Goal: Navigation & Orientation: Find specific page/section

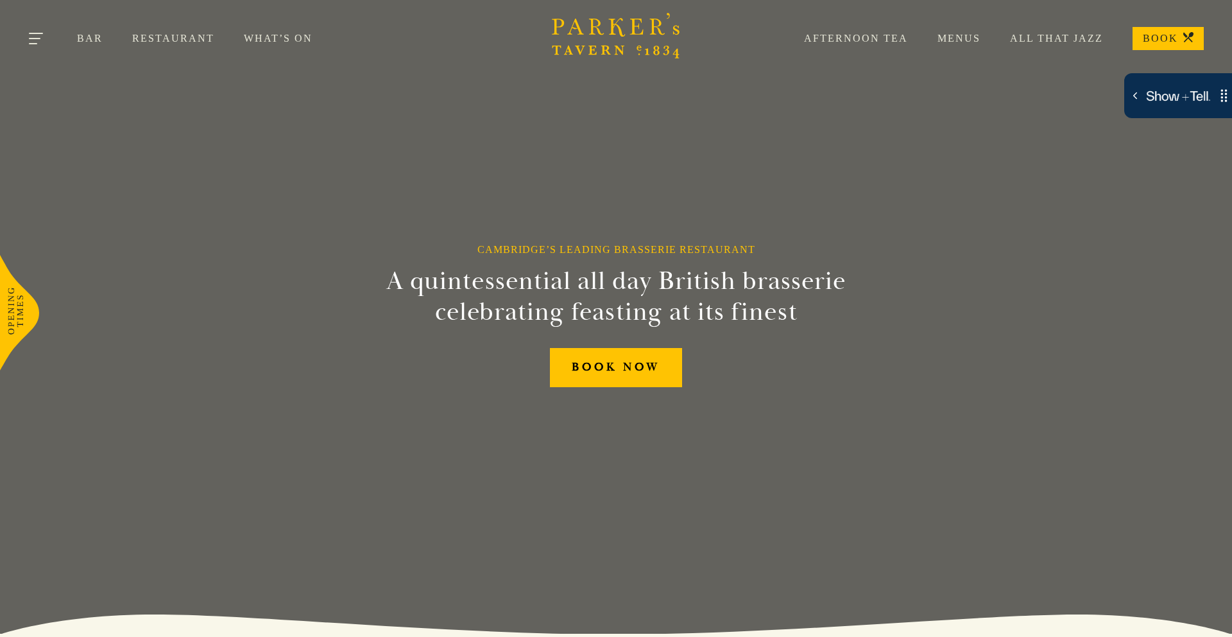
click at [34, 33] on button "Toggle navigation" at bounding box center [37, 40] width 55 height 55
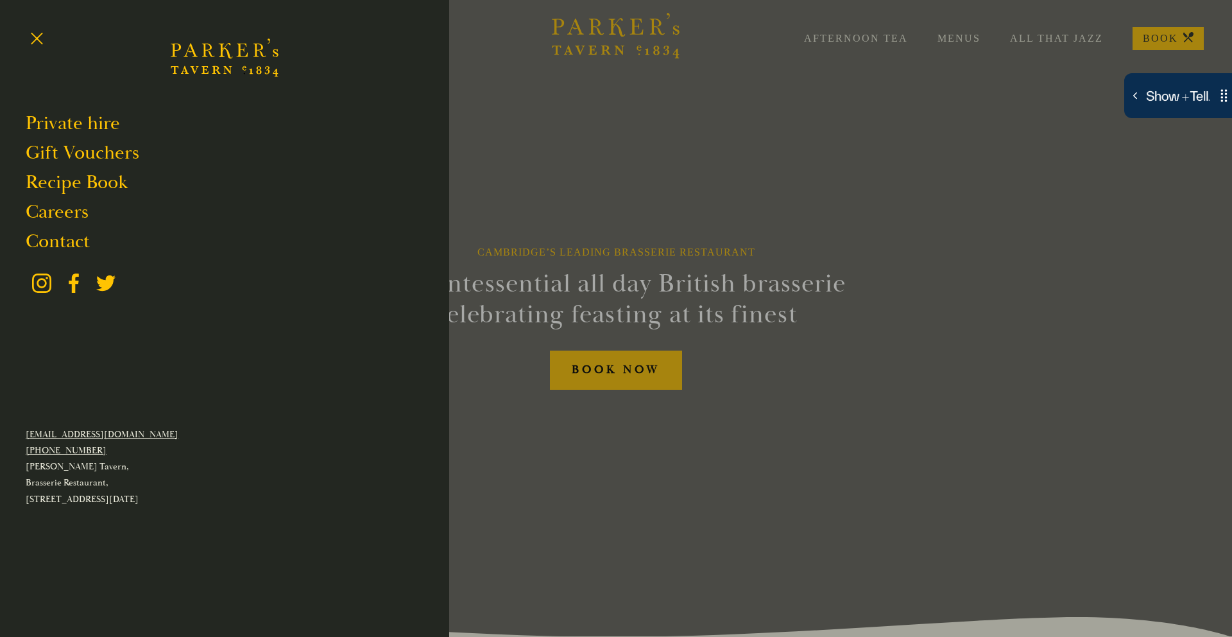
scroll to position [4, 0]
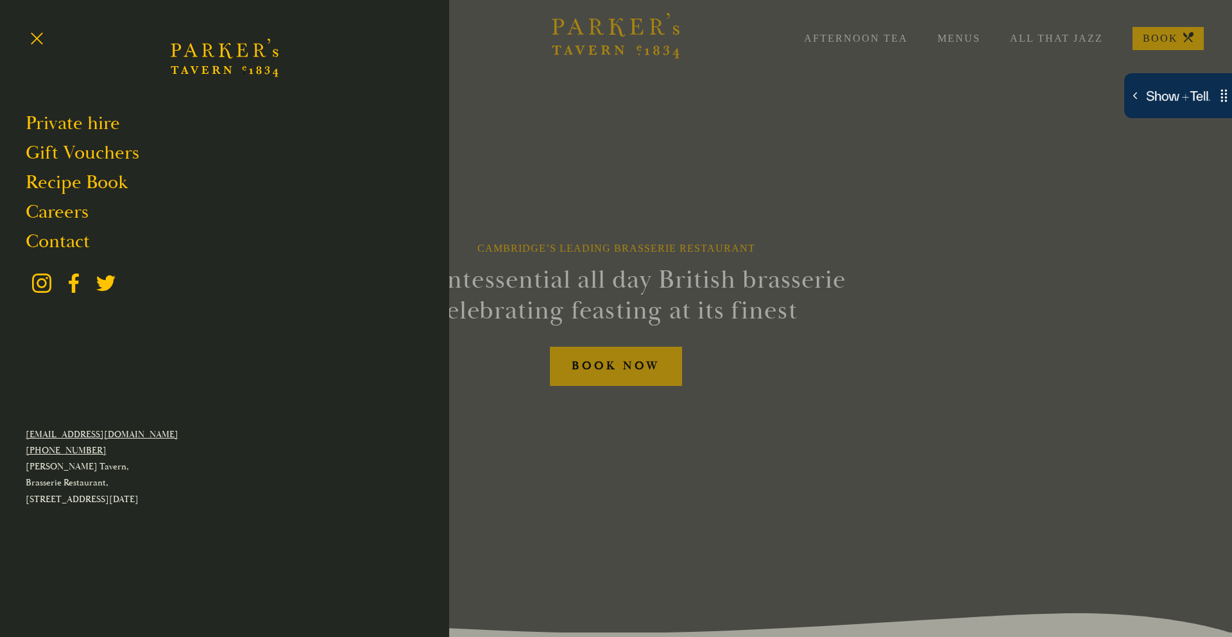
click at [601, 141] on div at bounding box center [616, 318] width 1232 height 637
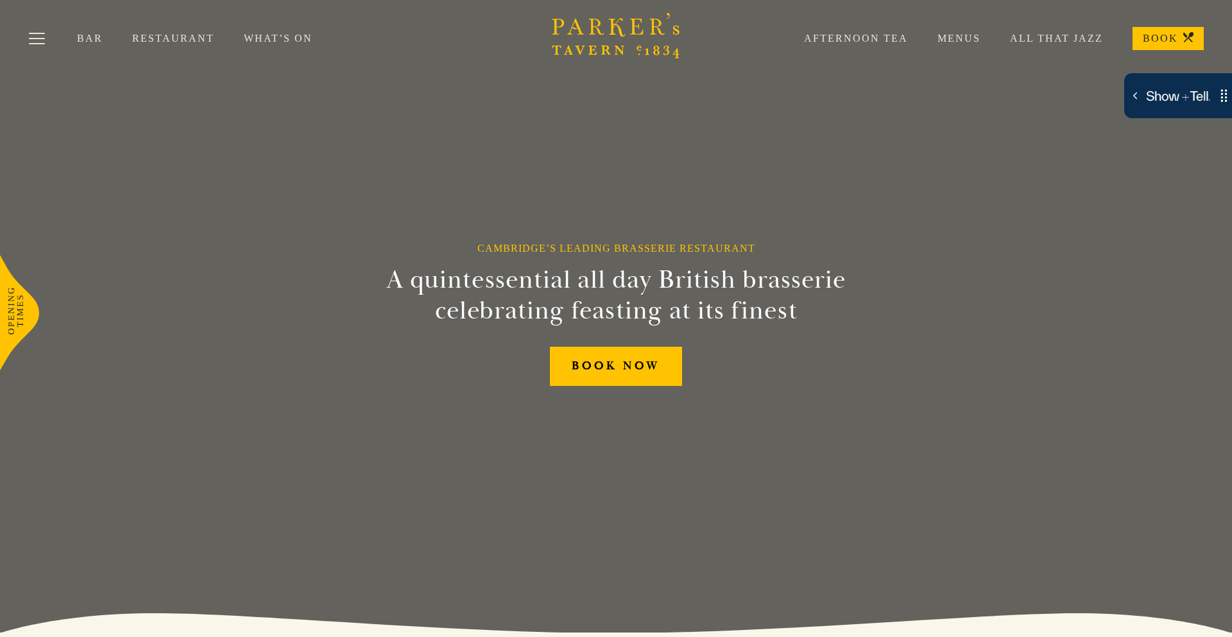
click at [973, 39] on link "Menus" at bounding box center [944, 38] width 73 height 13
